Goal: Navigation & Orientation: Find specific page/section

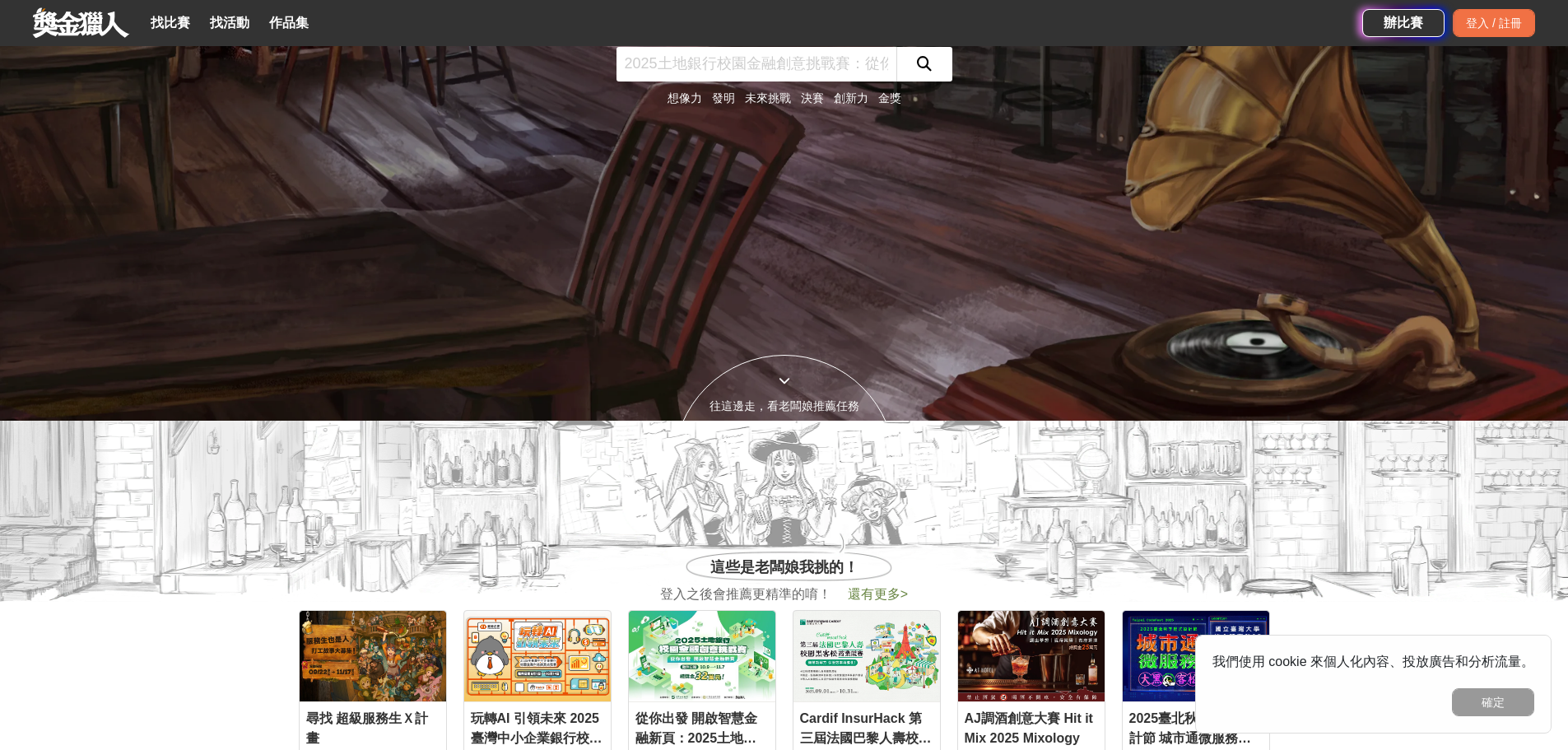
click at [778, 384] on icon at bounding box center [784, 380] width 12 height 12
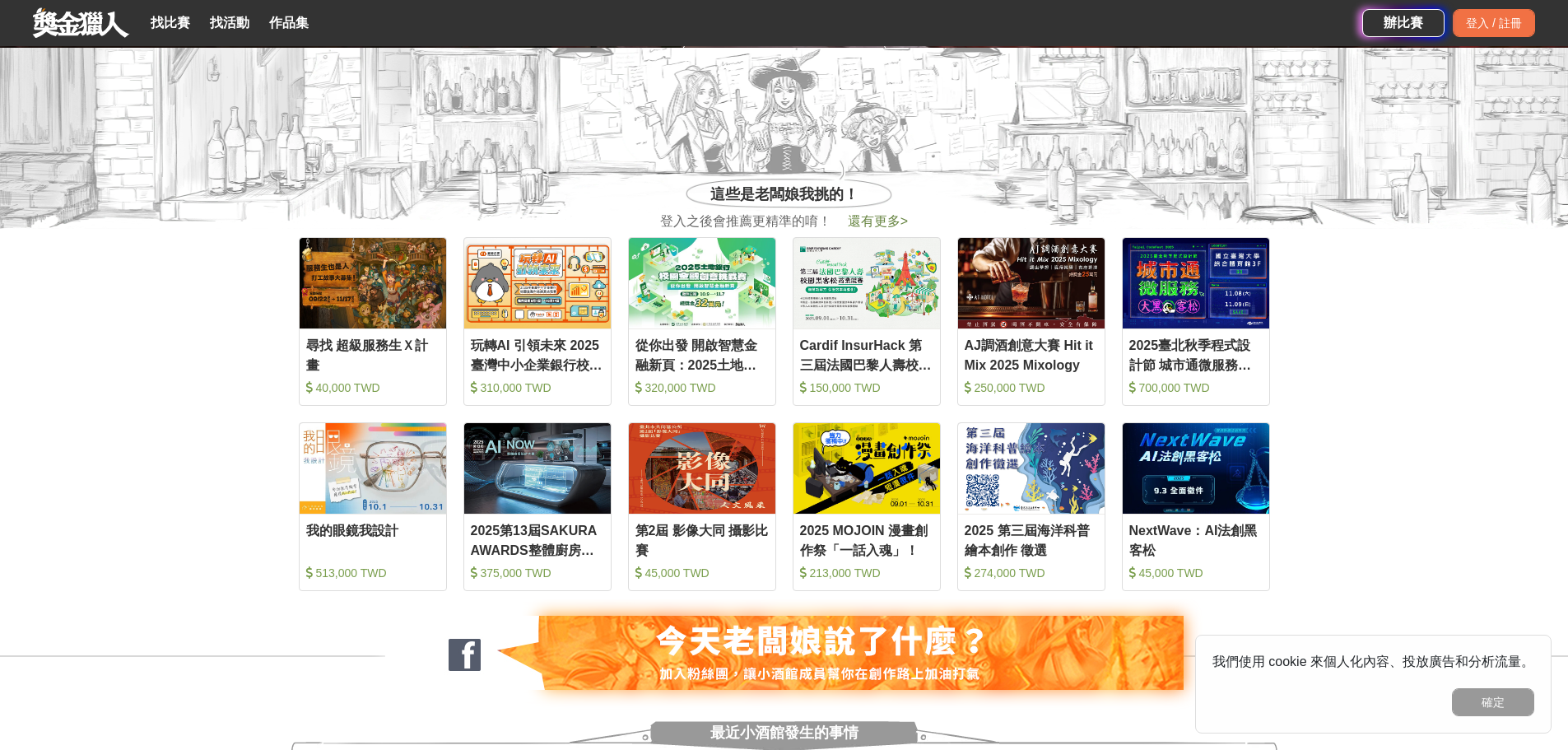
scroll to position [594, 0]
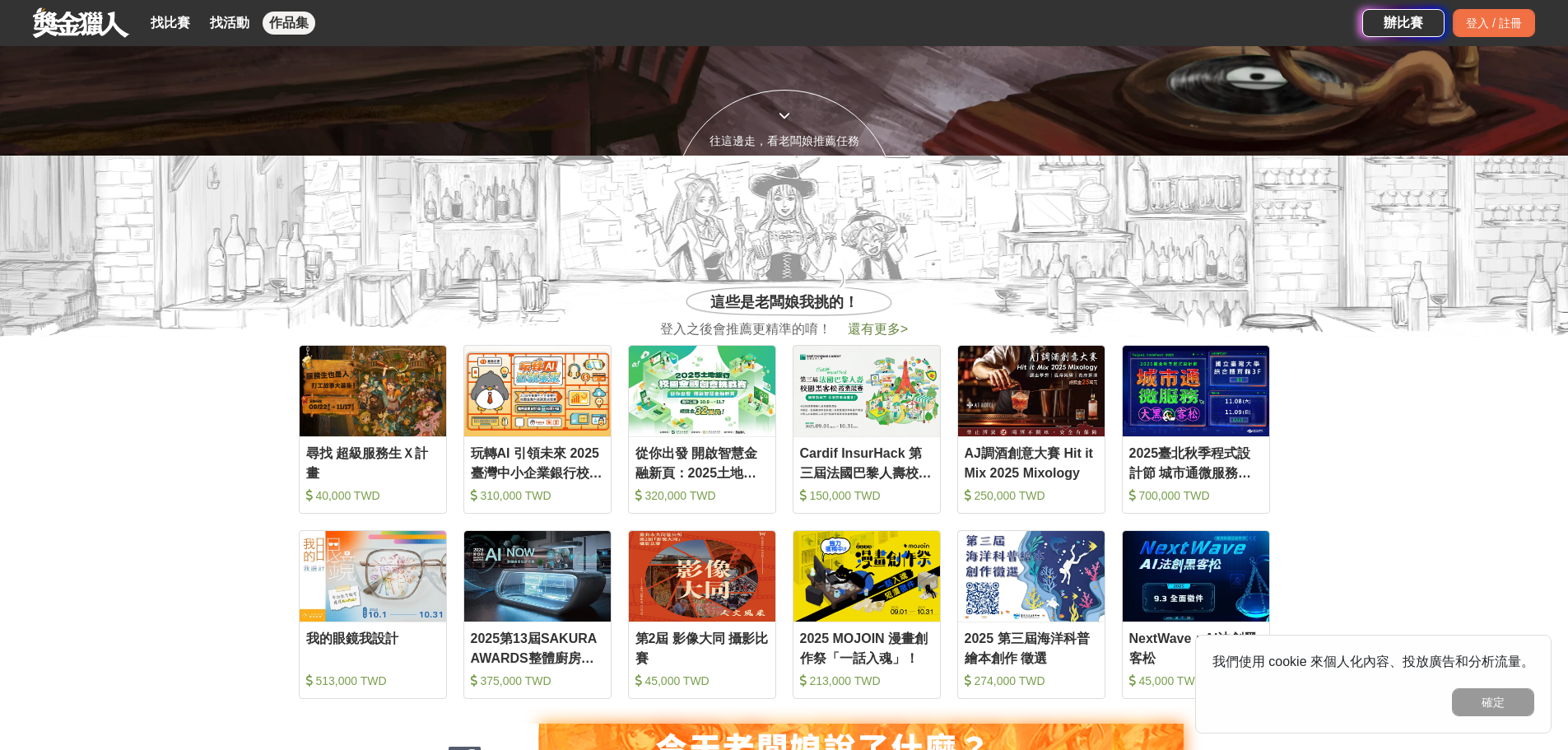
click at [301, 28] on link "作品集" at bounding box center [288, 23] width 52 height 23
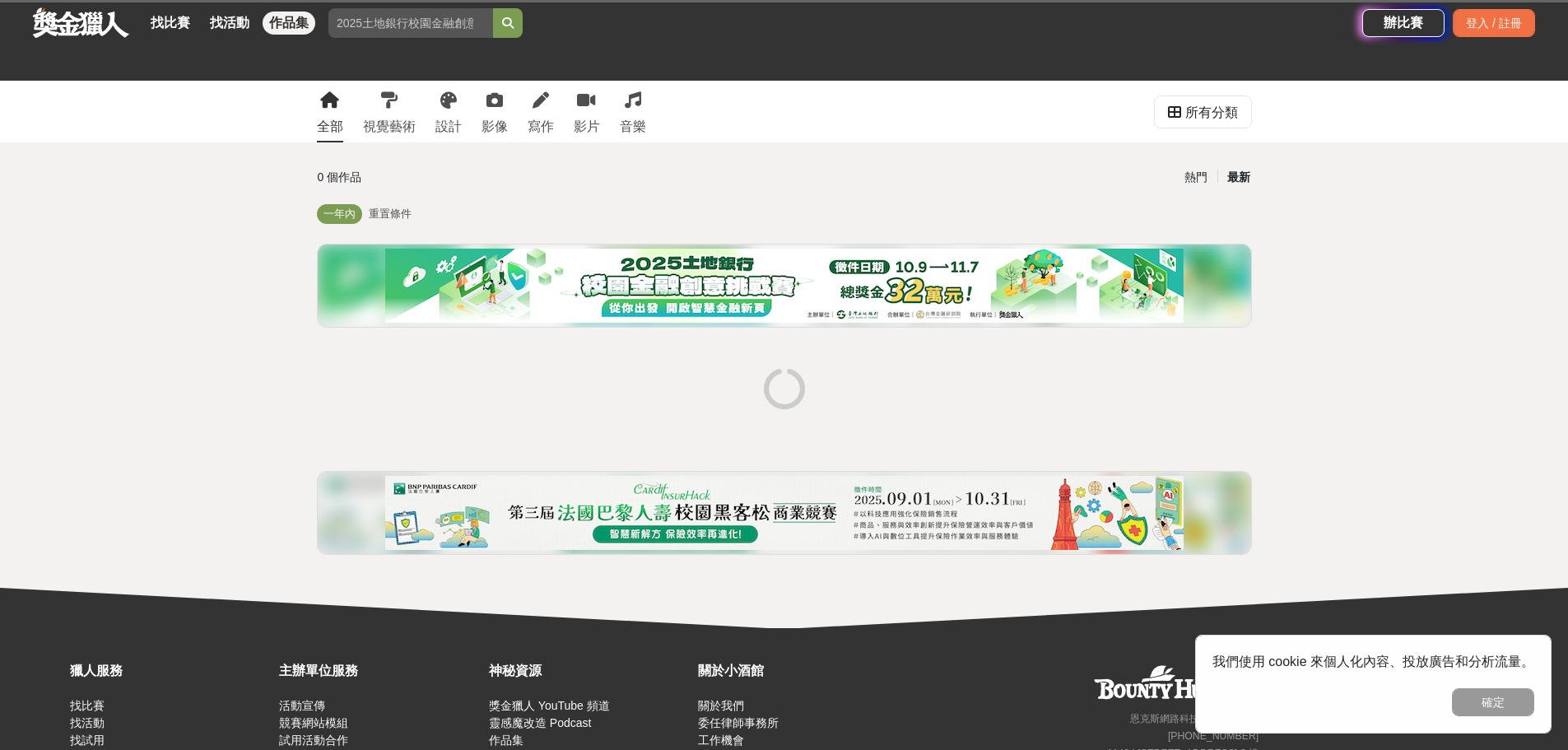
click at [202, 24] on div "找比賽 找活動 作品集" at bounding box center [233, 23] width 178 height 46
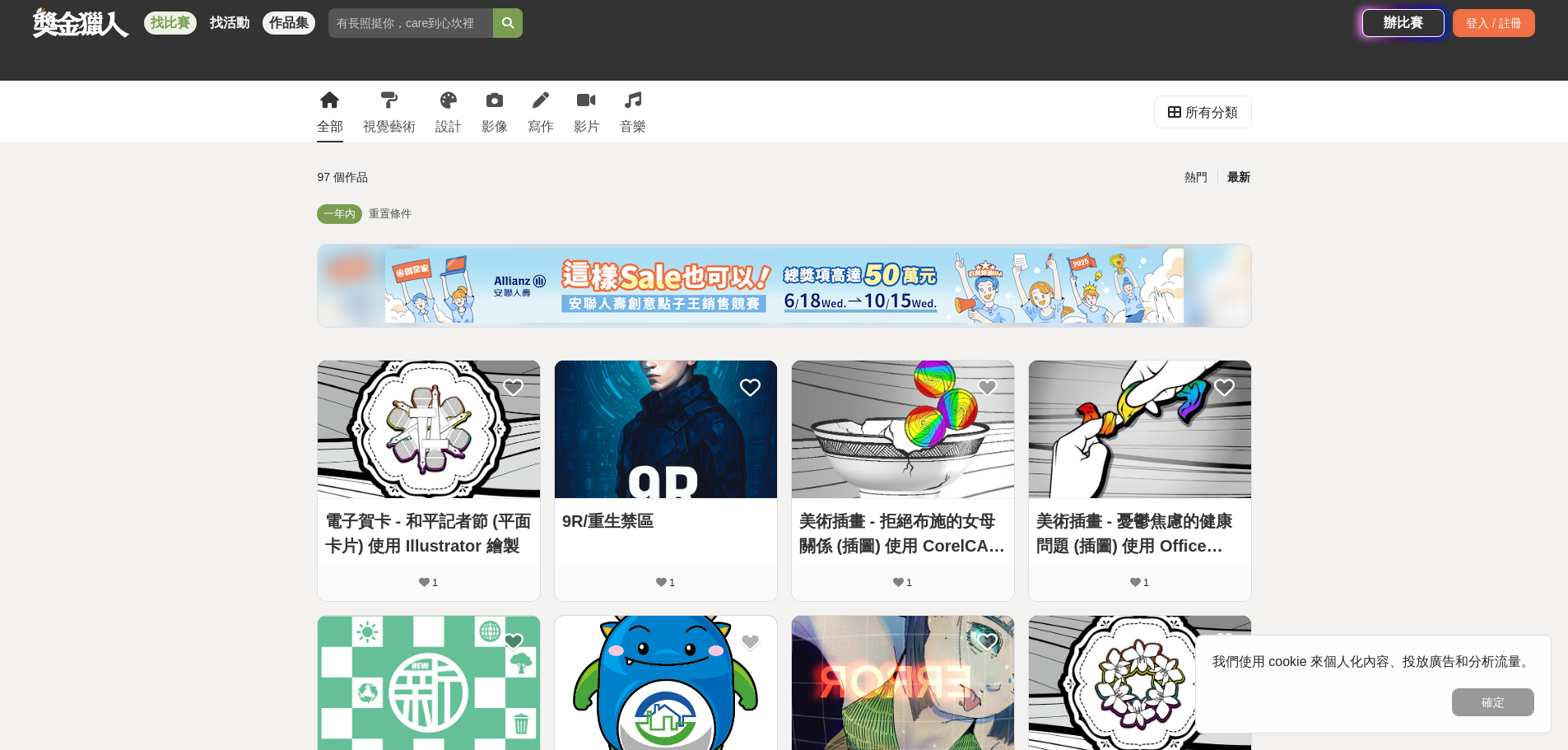
click at [163, 17] on link "找比賽" at bounding box center [170, 23] width 52 height 23
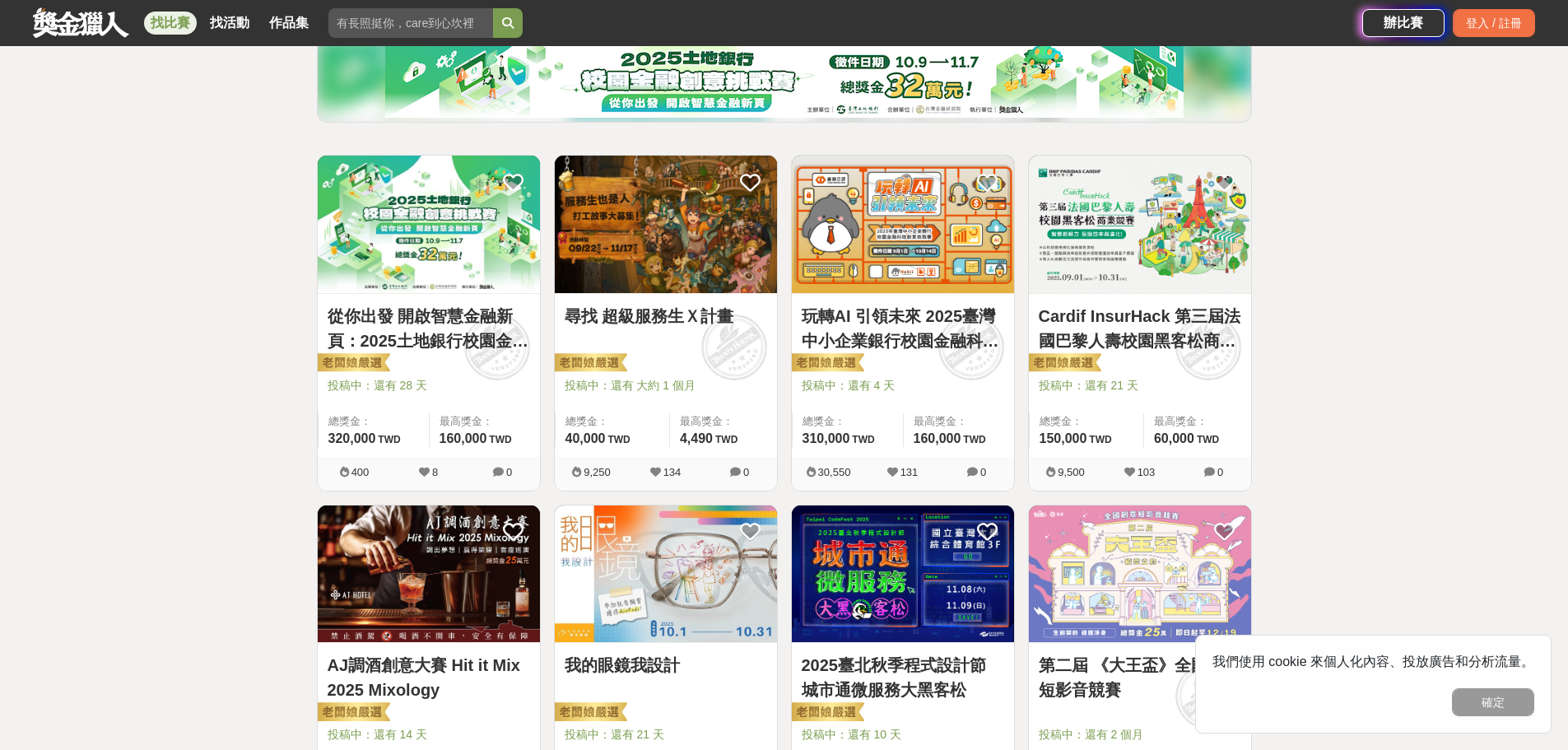
scroll to position [329, 0]
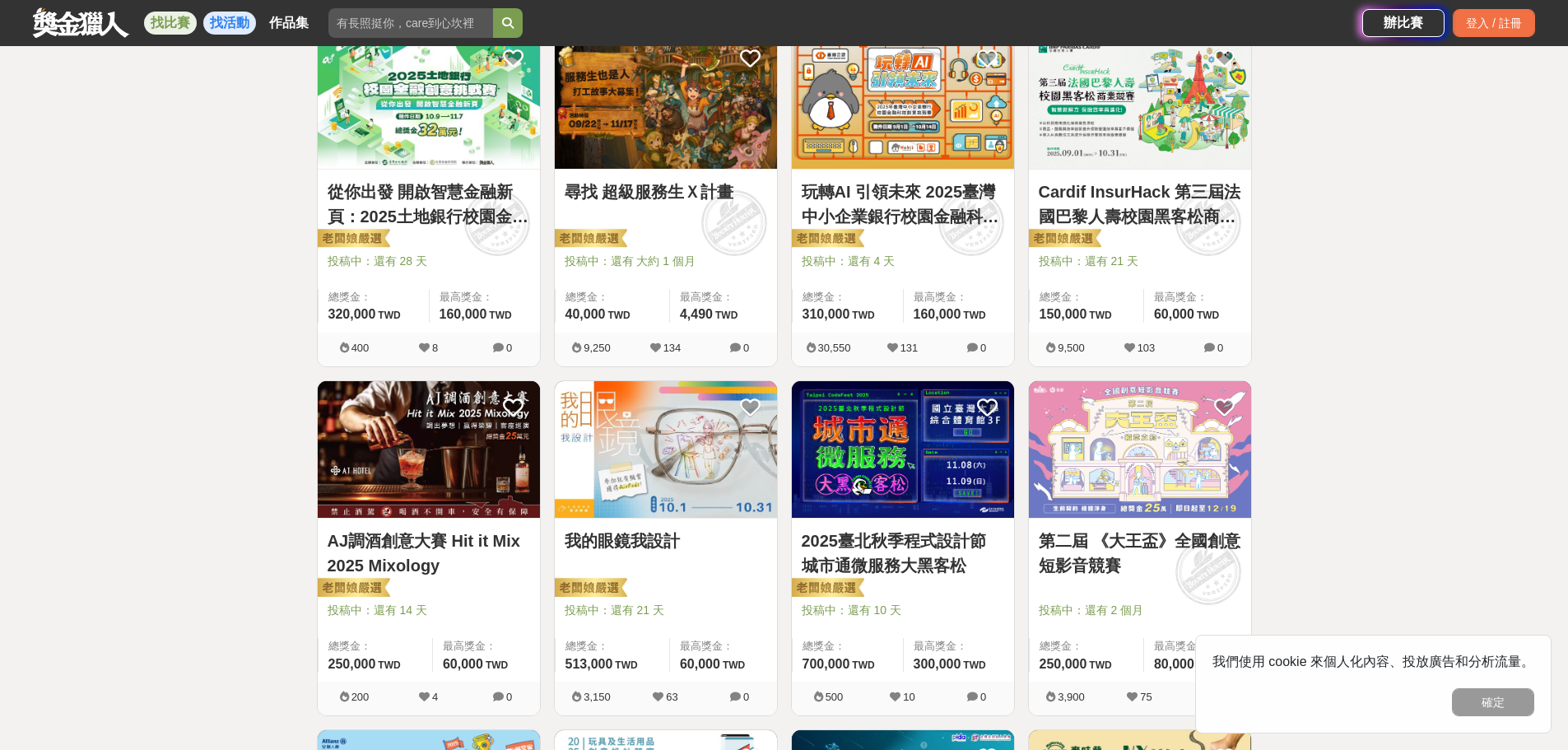
click at [236, 28] on link "找活動" at bounding box center [229, 23] width 52 height 23
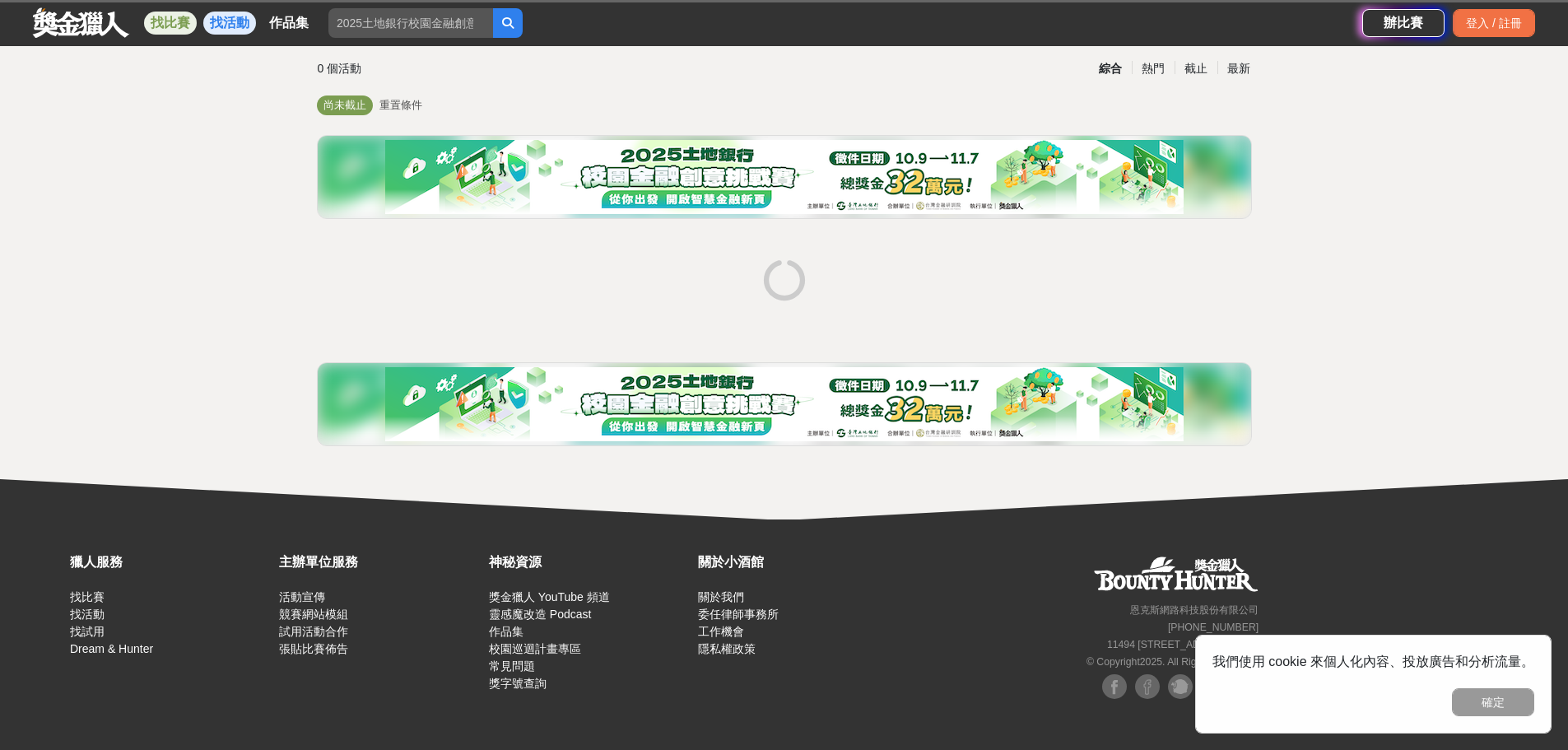
scroll to position [108, 0]
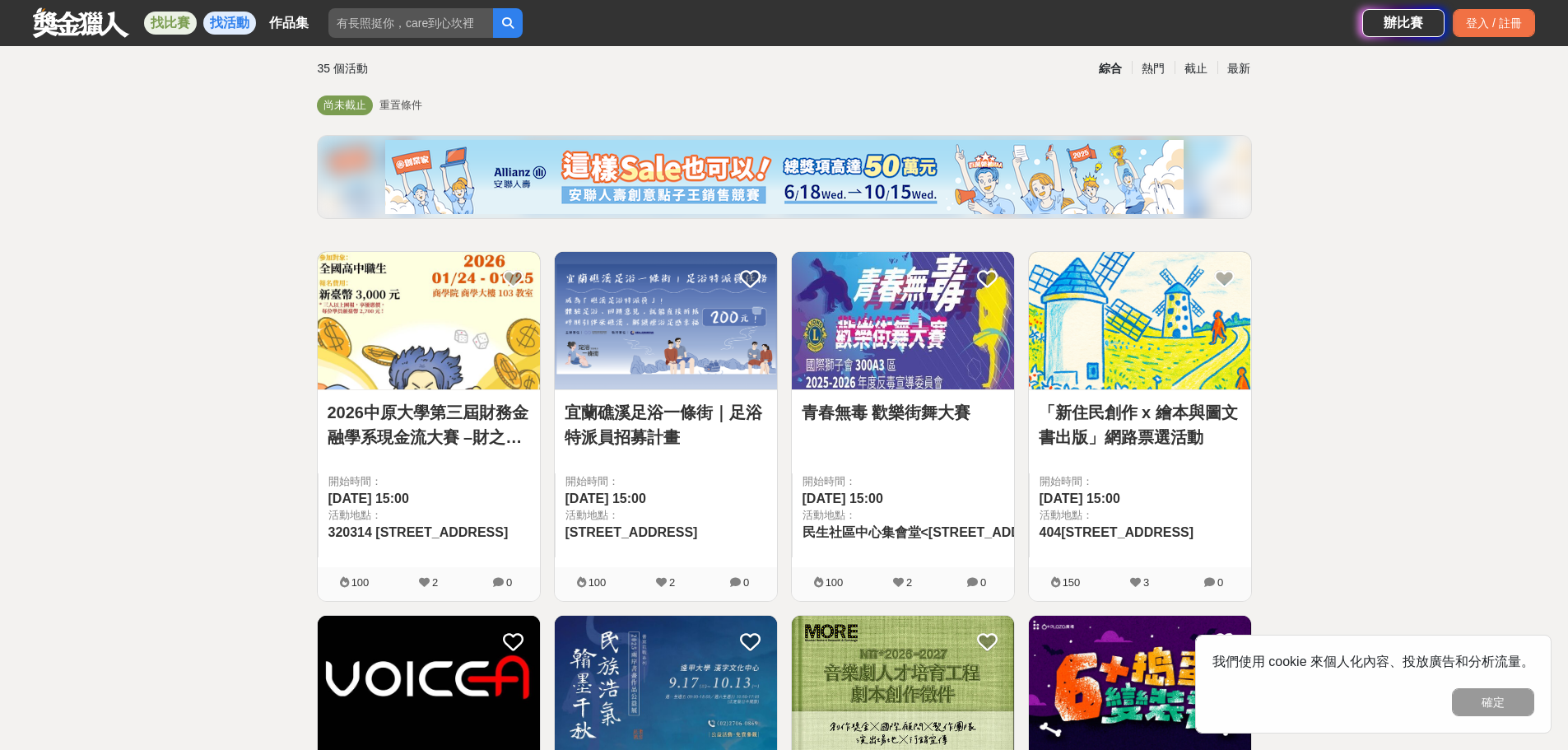
click at [162, 23] on link "找比賽" at bounding box center [170, 23] width 52 height 23
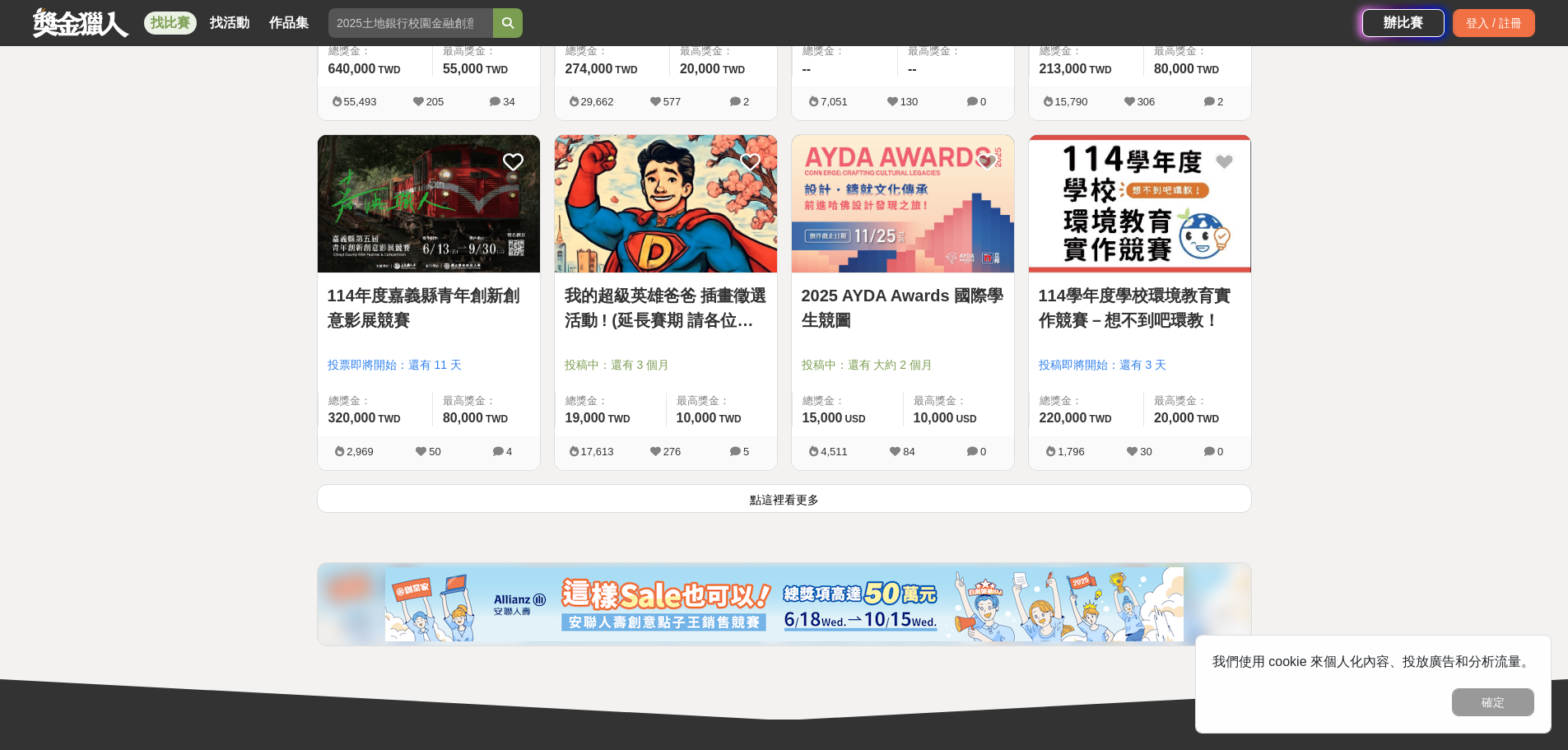
scroll to position [2083, 0]
